Goal: Transaction & Acquisition: Purchase product/service

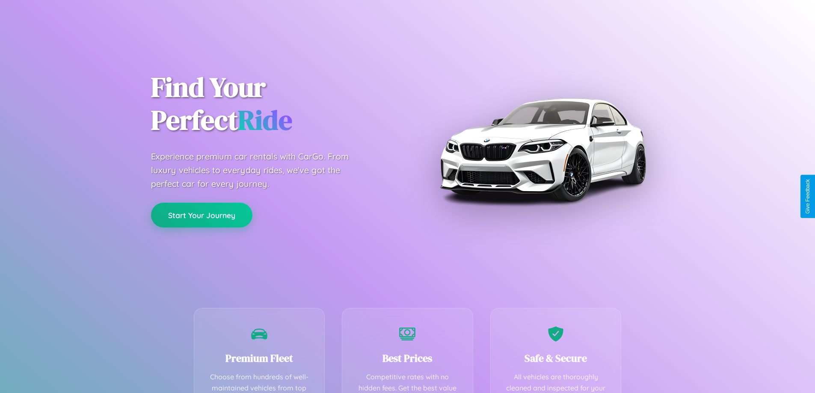
click at [202, 216] on button "Start Your Journey" at bounding box center [201, 215] width 101 height 25
click at [202, 215] on button "Start Your Journey" at bounding box center [201, 215] width 101 height 25
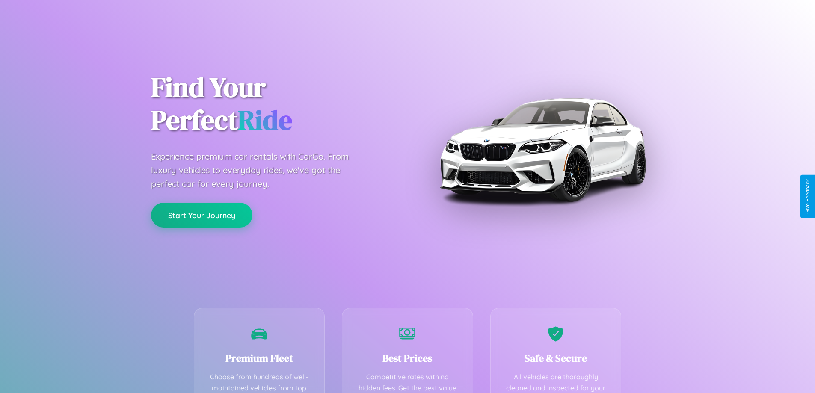
click at [202, 215] on button "Start Your Journey" at bounding box center [201, 215] width 101 height 25
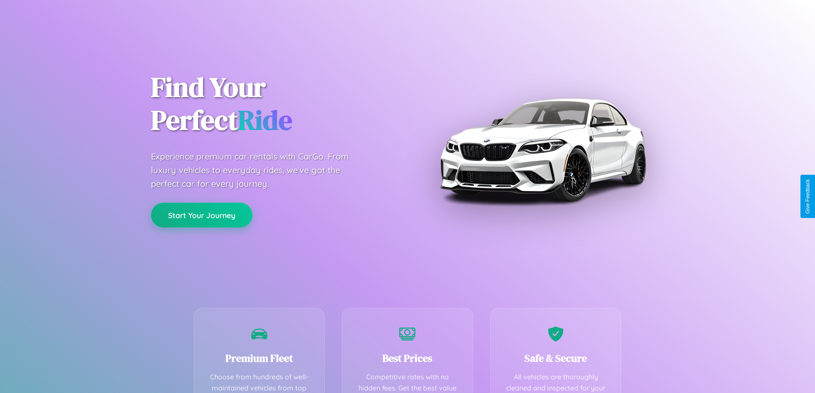
click at [202, 215] on button "Start Your Journey" at bounding box center [201, 215] width 101 height 25
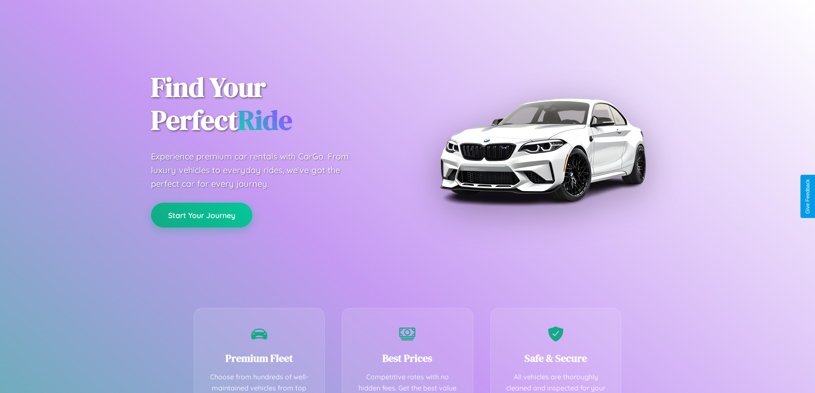
click at [202, 215] on button "Start Your Journey" at bounding box center [201, 215] width 101 height 25
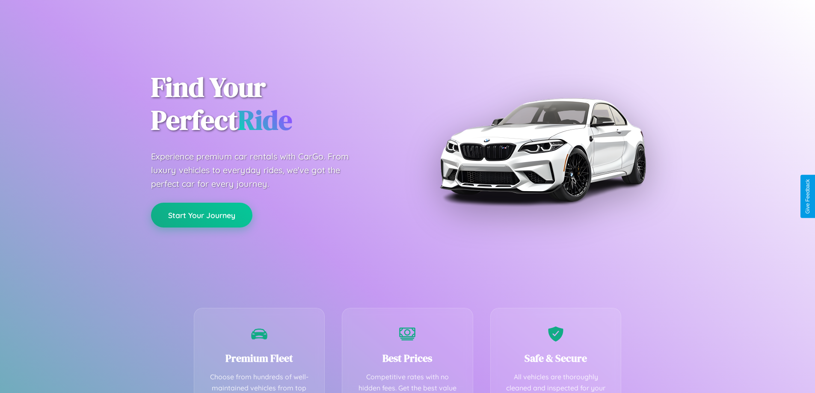
click at [202, 215] on button "Start Your Journey" at bounding box center [201, 215] width 101 height 25
